Goal: Check status

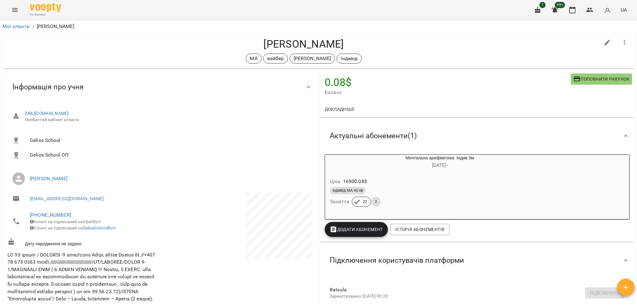
scroll to position [20, 0]
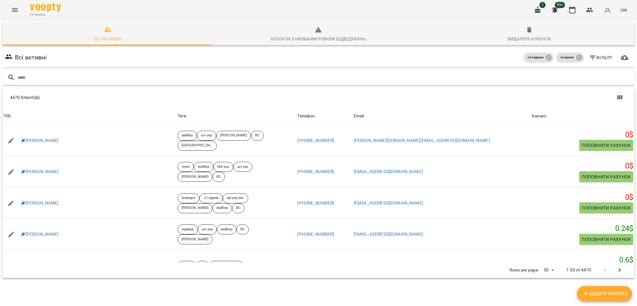
click at [232, 79] on input "text" at bounding box center [324, 77] width 615 height 10
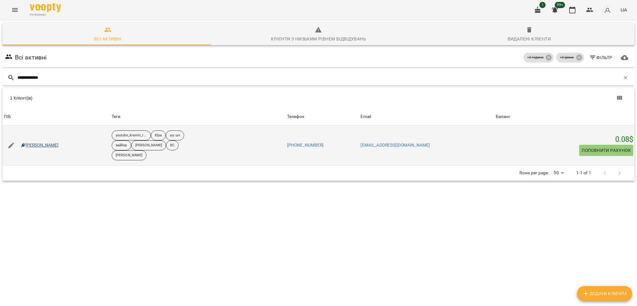
type input "**********"
click at [59, 146] on link "[PERSON_NAME]" at bounding box center [40, 145] width 38 height 6
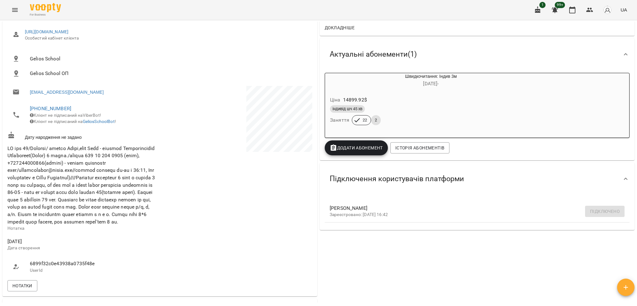
scroll to position [83, 0]
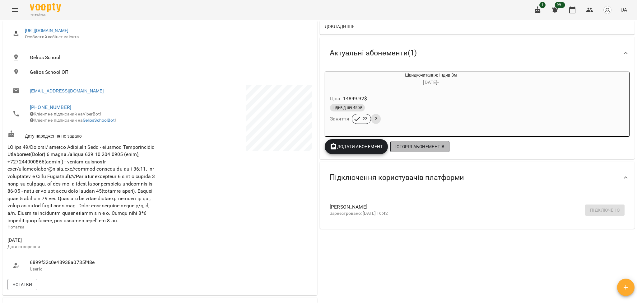
click at [400, 147] on span "Історія абонементів" at bounding box center [419, 146] width 49 height 7
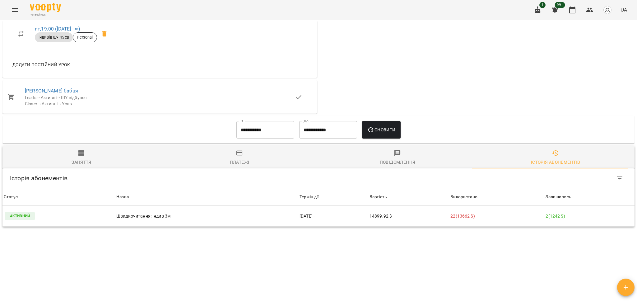
scroll to position [20, 0]
click at [266, 121] on input "**********" at bounding box center [265, 129] width 58 height 17
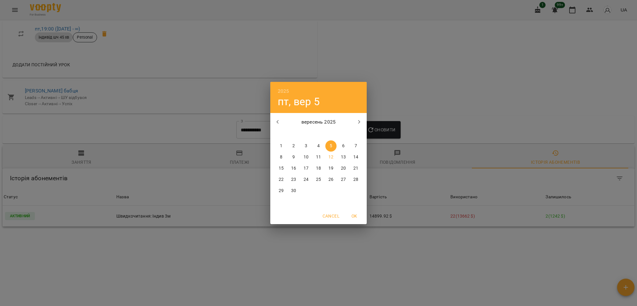
click at [281, 122] on icon "button" at bounding box center [277, 121] width 7 height 7
click at [279, 89] on h6 "2025" at bounding box center [284, 91] width 12 height 9
click at [316, 144] on div "2024" at bounding box center [318, 144] width 96 height 12
click at [419, 74] on div "2024 чт, вер [DATE] вт ср чт пт сб нд 26 27 28 29 30 31 1 2 3 4 5 6 7 8 9 10 11…" at bounding box center [318, 153] width 637 height 306
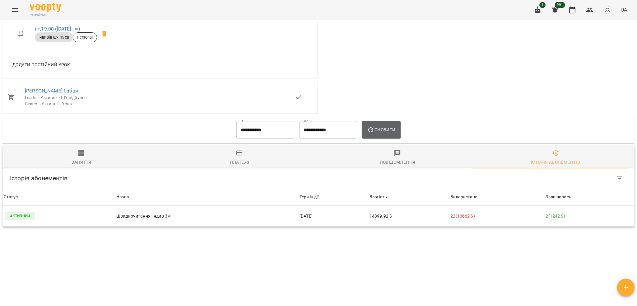
click at [388, 121] on button "Оновити" at bounding box center [381, 129] width 38 height 17
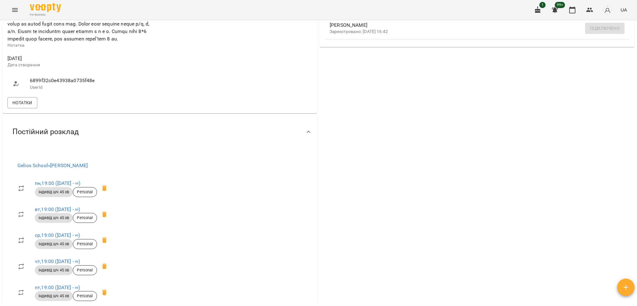
scroll to position [161, 0]
